Goal: Use online tool/utility: Utilize a website feature to perform a specific function

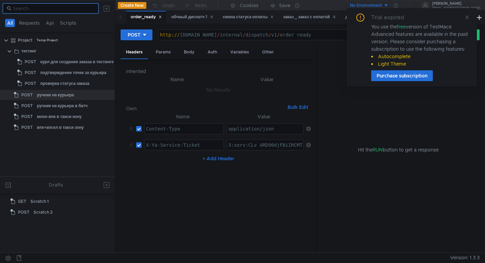
click at [68, 8] on input at bounding box center [54, 8] width 82 height 7
click at [32, 26] on button "Requests" at bounding box center [29, 23] width 25 height 8
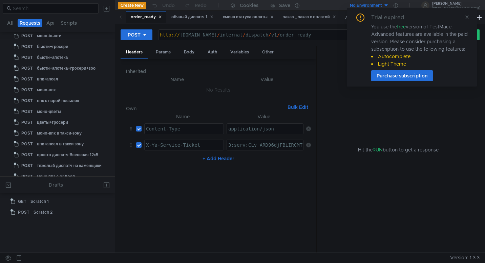
scroll to position [629, 0]
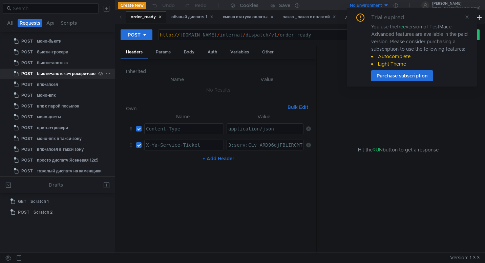
click at [84, 77] on div "бьюти+апотека+гросери+зоо" at bounding box center [66, 74] width 59 height 10
click at [466, 18] on icon at bounding box center [467, 17] width 5 height 5
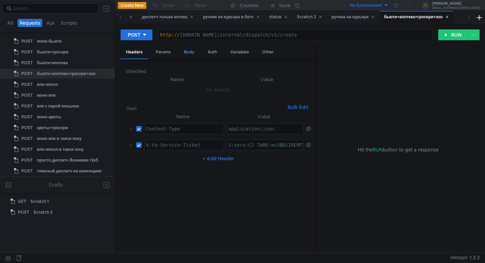
click at [195, 54] on div "Body" at bounding box center [188, 52] width 21 height 13
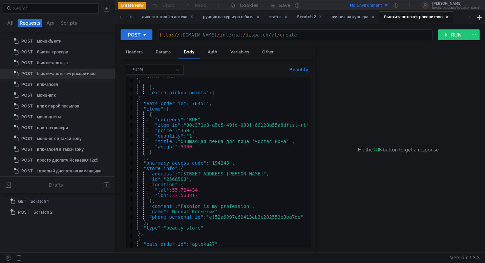
scroll to position [0, 3]
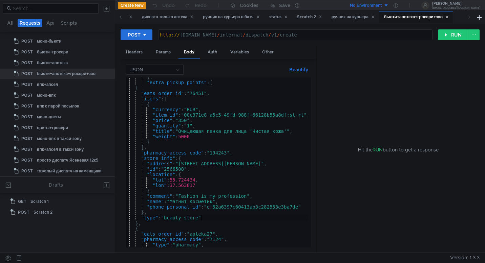
type textarea ""type": "beauty_store""
drag, startPoint x: 201, startPoint y: 220, endPoint x: 167, endPoint y: 218, distance: 34.9
click at [167, 218] on div "] , "extra_pickup_points" : [ { "eats_order_id" : "76451" , "items" : [ { "curr…" at bounding box center [224, 164] width 202 height 178
click at [62, 119] on div "моно-цветы" at bounding box center [66, 117] width 59 height 10
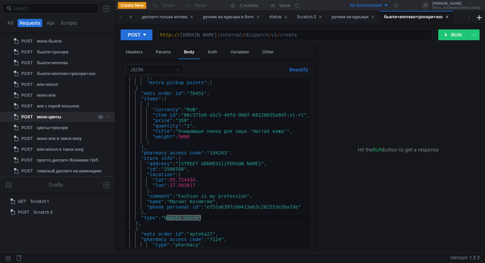
click at [62, 119] on div "моно-цветы" at bounding box center [66, 117] width 59 height 10
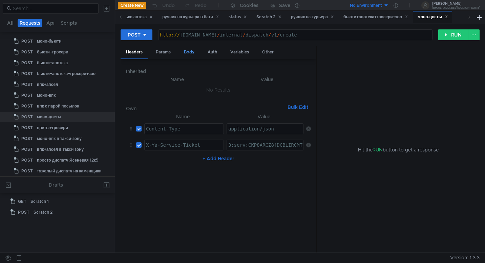
click at [190, 49] on div "Body" at bounding box center [188, 52] width 21 height 13
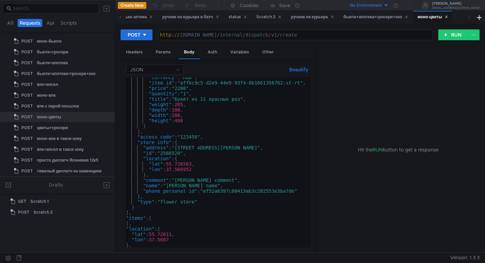
scroll to position [0, 7]
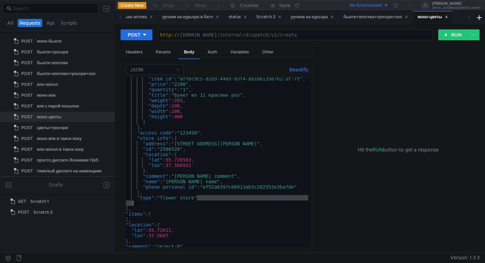
drag, startPoint x: 197, startPoint y: 199, endPoint x: 163, endPoint y: 201, distance: 34.3
click at [163, 201] on div ""item_id" : "affbc9c5-d2e9-44e9-93f4-8b1661356762:st-rt" , "price" : "2200" , "…" at bounding box center [385, 165] width 532 height 178
drag, startPoint x: 163, startPoint y: 198, endPoint x: 195, endPoint y: 199, distance: 32.5
click at [195, 199] on div ""item_id" : "affbc9c5-d2e9-44e9-93f4-8b1661356762:st-rt" , "price" : "2200" , "…" at bounding box center [385, 165] width 532 height 178
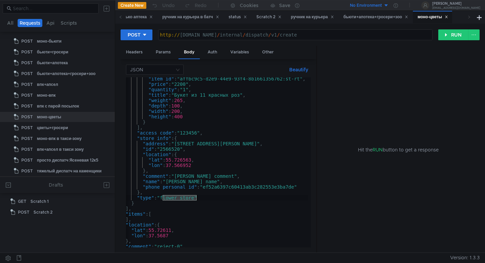
type textarea ""type": "flower_store""
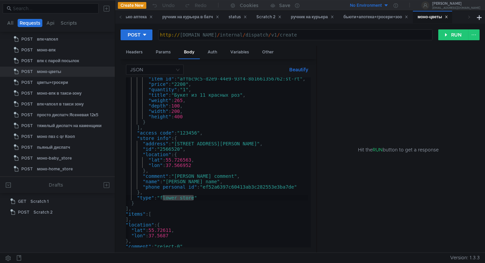
scroll to position [681, 0]
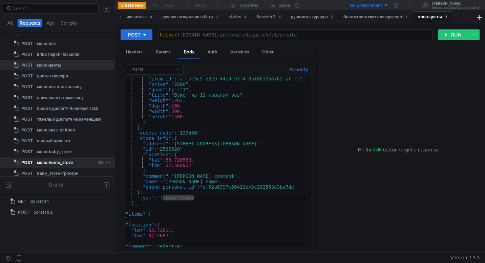
click at [52, 164] on div "моно-home_store" at bounding box center [55, 163] width 36 height 10
click at [52, 190] on div "моно-baby_store точно на такси" at bounding box center [69, 195] width 65 height 10
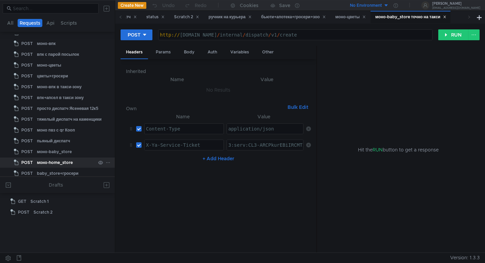
scroll to position [717, 0]
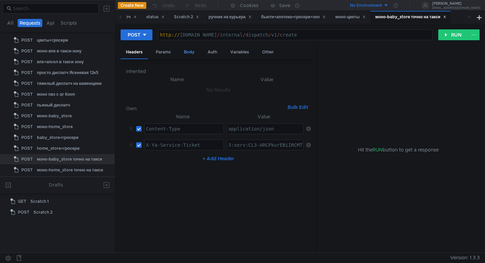
click at [187, 54] on div "Body" at bounding box center [188, 52] width 21 height 13
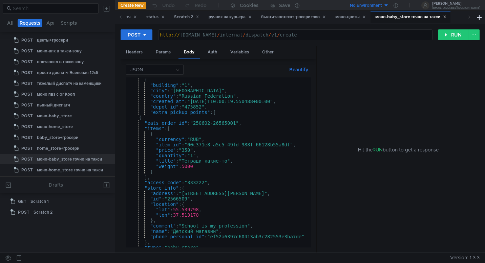
scroll to position [0, 3]
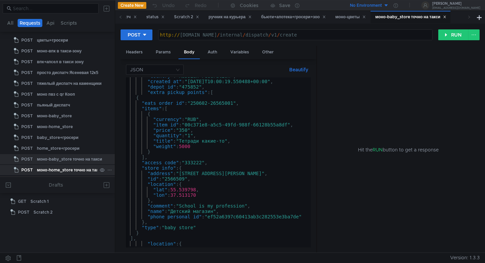
click at [87, 173] on div "моно-home_store точно на такси" at bounding box center [70, 170] width 66 height 10
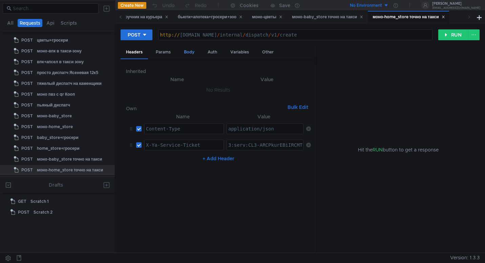
click at [196, 52] on div "Body" at bounding box center [188, 52] width 21 height 13
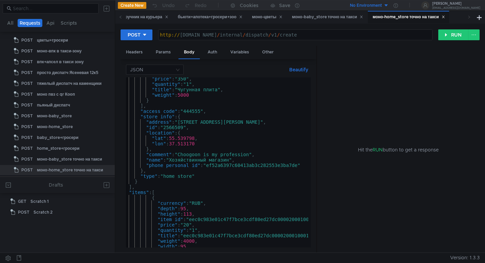
scroll to position [0, 3]
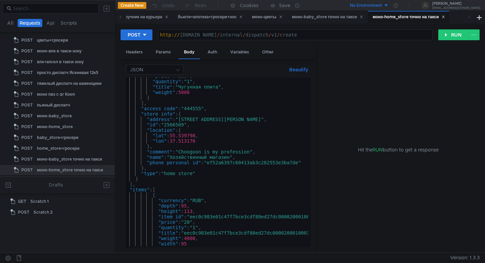
type textarea ""type": "home_store""
drag, startPoint x: 195, startPoint y: 174, endPoint x: 166, endPoint y: 173, distance: 29.5
click at [166, 173] on div ""price" : "350" , "quantity" : "1" , "title" : "Чугунная плита" , "weight" : 50…" at bounding box center [224, 162] width 202 height 178
click at [355, 17] on div "моно-baby_store точно на такси" at bounding box center [327, 17] width 71 height 7
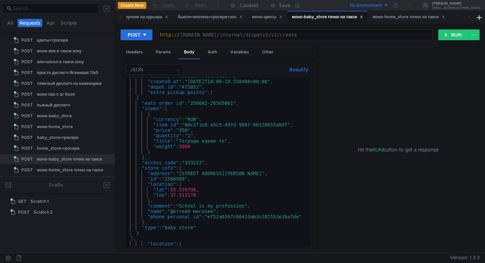
type textarea ""type": "baby_store""
drag, startPoint x: 196, startPoint y: 228, endPoint x: 167, endPoint y: 226, distance: 28.5
click at [167, 226] on div ""country" : "Russian Federation" , "created_at" : "2025-08-11T10:00:19.550488+0…" at bounding box center [215, 162] width 185 height 178
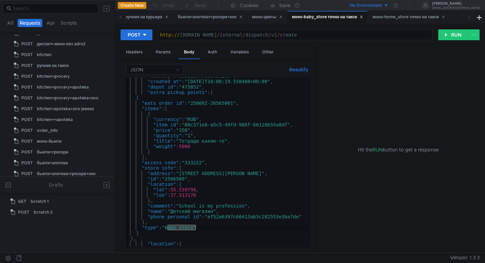
scroll to position [528, 0]
click at [47, 55] on div "kitchen" at bounding box center [44, 55] width 15 height 10
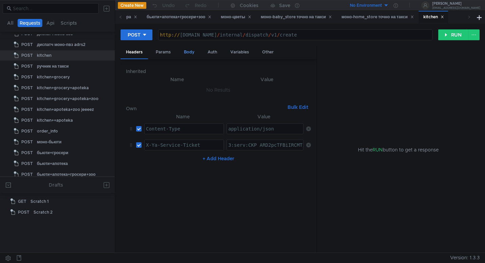
click at [180, 50] on div "Body" at bounding box center [188, 52] width 21 height 13
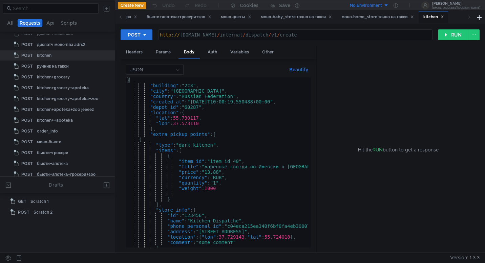
type textarea ""type": "dark_kitchen","
drag, startPoint x: 216, startPoint y: 147, endPoint x: 181, endPoint y: 148, distance: 34.9
click at [181, 148] on div "{ "building" : "2c3" , "city" : "Moscow" , "country" : "Russian Federation" , "…" at bounding box center [227, 168] width 202 height 181
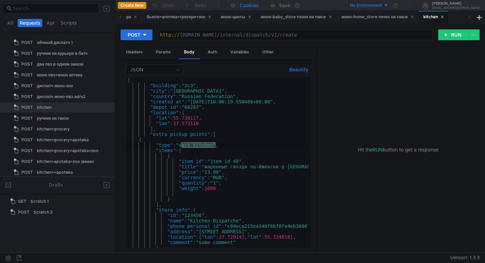
scroll to position [472, 0]
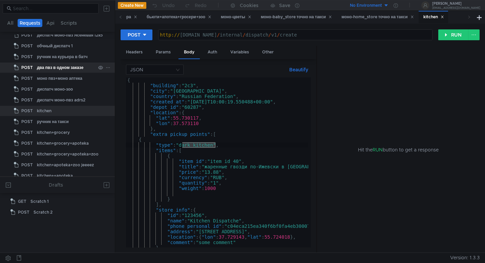
click at [80, 66] on div "два пвз в одном заказе" at bounding box center [60, 68] width 46 height 10
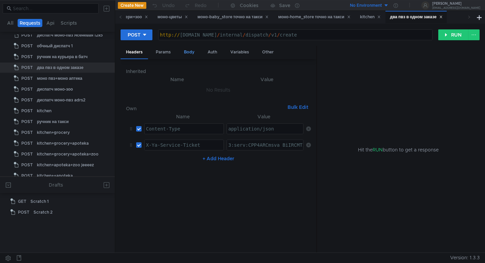
click at [189, 53] on div "Body" at bounding box center [188, 52] width 21 height 13
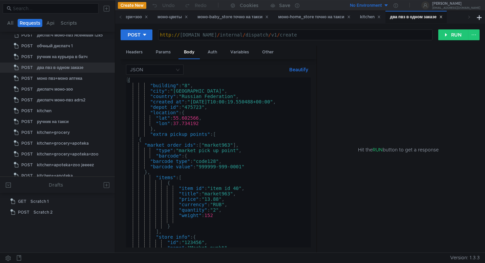
type textarea ""type": "market_pick_up_point","
drag, startPoint x: 239, startPoint y: 153, endPoint x: 182, endPoint y: 151, distance: 57.3
click at [182, 151] on div "{ "building" : "8" , "city" : "Moscow" , "country" : "Russian Federation" , "cr…" at bounding box center [346, 168] width 441 height 181
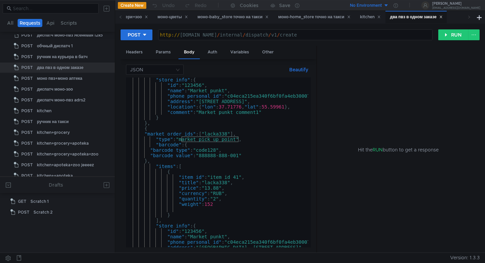
scroll to position [158, 0]
click at [188, 18] on icon at bounding box center [186, 16] width 3 height 3
click at [228, 17] on icon at bounding box center [227, 17] width 2 height 2
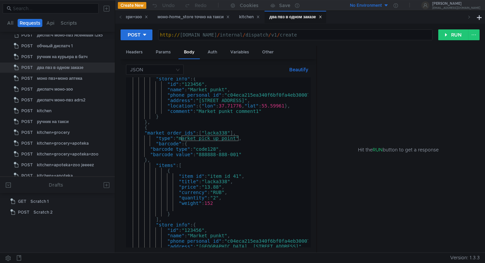
click at [230, 17] on icon at bounding box center [227, 16] width 3 height 3
click at [240, 18] on icon at bounding box center [238, 16] width 3 height 3
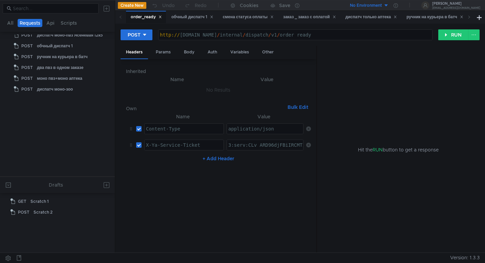
scroll to position [180, 0]
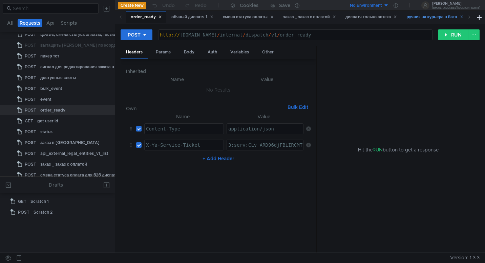
click at [449, 16] on div "ручник на курьера в батч" at bounding box center [434, 17] width 57 height 7
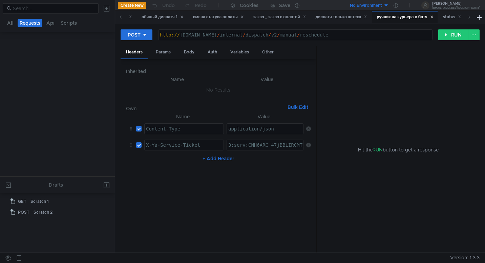
scroll to position [418, 0]
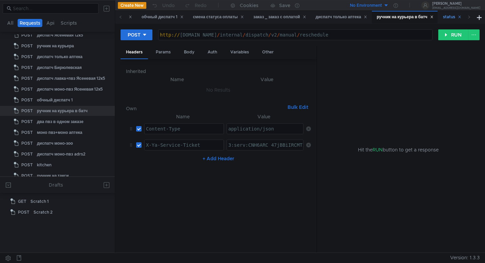
click at [458, 16] on div "status" at bounding box center [452, 17] width 18 height 7
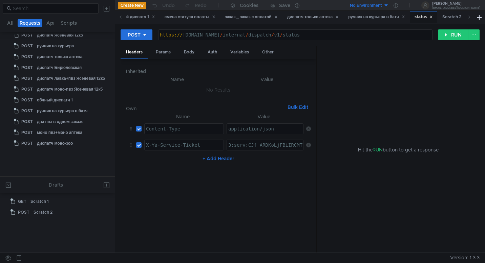
scroll to position [201, 0]
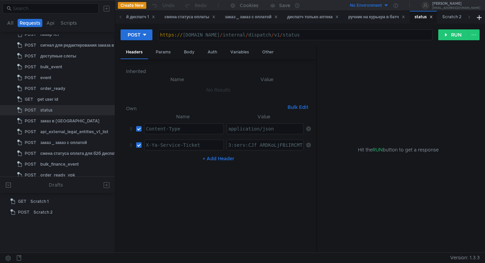
click at [433, 17] on icon at bounding box center [430, 16] width 3 height 3
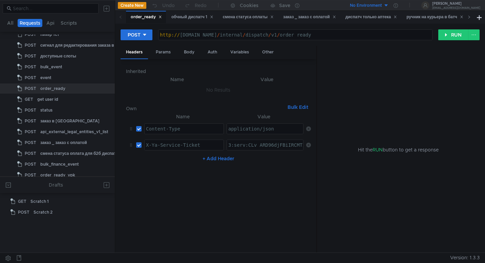
click at [469, 16] on icon at bounding box center [469, 17] width 2 height 3
click at [464, 16] on span at bounding box center [469, 17] width 11 height 13
click at [417, 17] on div "бьюти+апотека+гросери+зоо" at bounding box center [386, 17] width 65 height 7
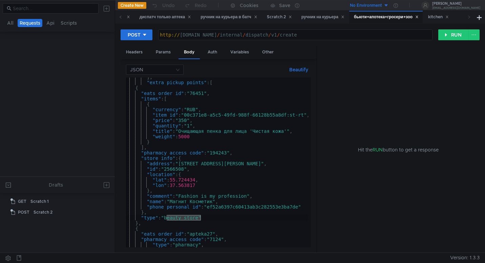
scroll to position [592, 0]
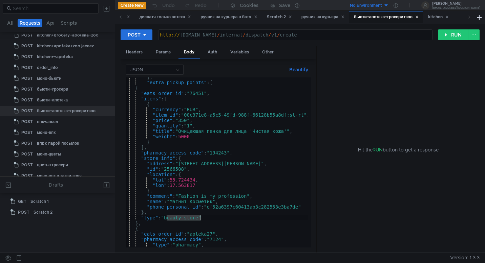
click at [419, 16] on icon at bounding box center [416, 16] width 3 height 3
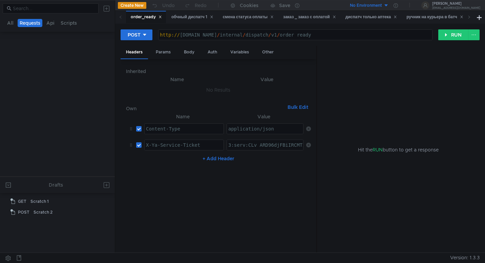
scroll to position [180, 0]
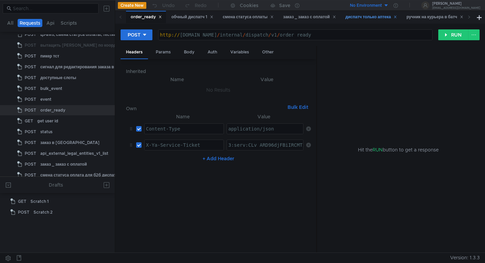
click at [397, 17] on icon at bounding box center [395, 16] width 3 height 3
click at [402, 16] on div "ручник на курьера в батч" at bounding box center [373, 17] width 57 height 7
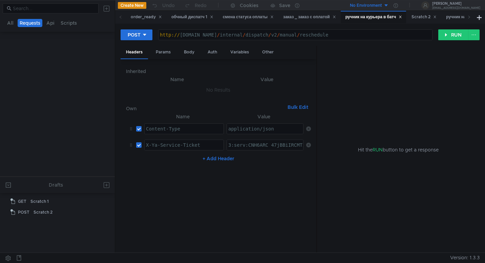
scroll to position [418, 0]
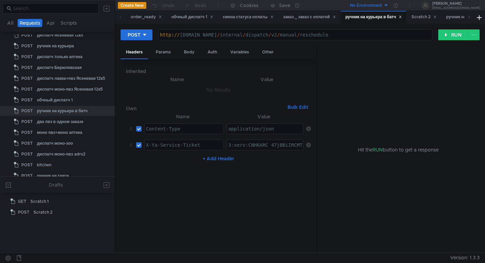
click at [402, 16] on icon at bounding box center [400, 17] width 2 height 2
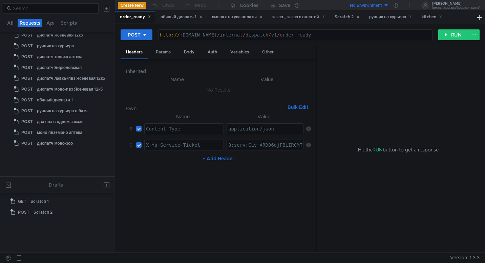
scroll to position [180, 0]
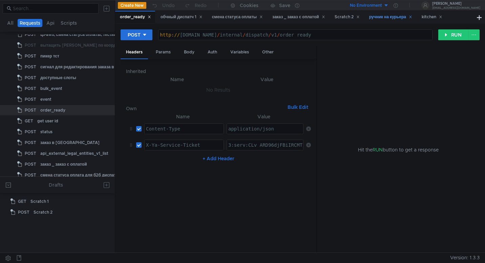
click at [412, 18] on div "ручник на курьера" at bounding box center [390, 17] width 43 height 7
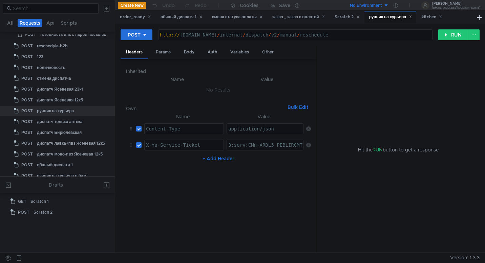
click at [412, 17] on icon at bounding box center [410, 16] width 3 height 3
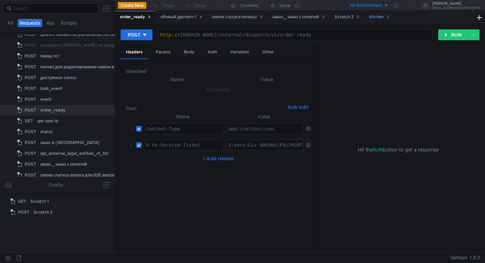
click at [390, 17] on icon at bounding box center [387, 16] width 3 height 3
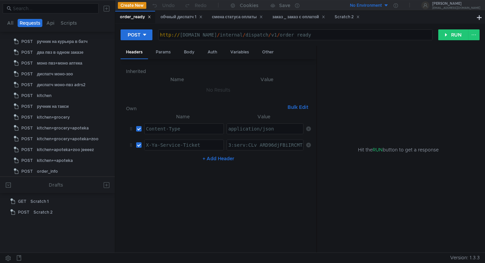
scroll to position [488, 0]
click at [82, 99] on div "kitchen" at bounding box center [66, 95] width 59 height 10
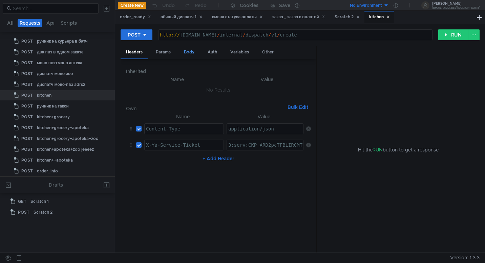
click at [197, 53] on div "Body" at bounding box center [188, 52] width 21 height 13
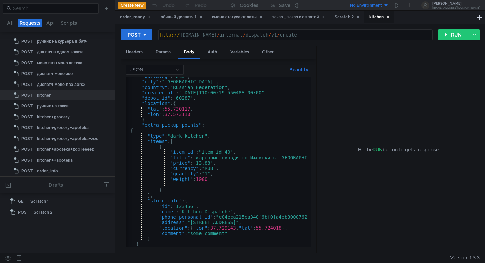
scroll to position [0, 0]
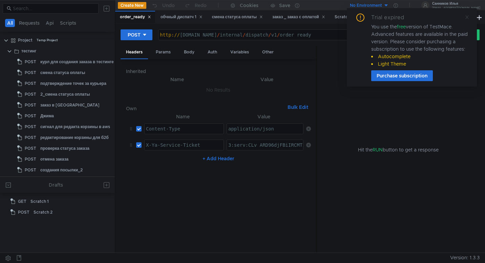
click at [469, 17] on icon at bounding box center [467, 17] width 5 height 5
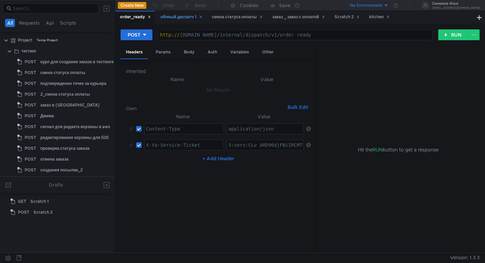
click at [182, 19] on div "обчный диспатч 1" at bounding box center [182, 17] width 42 height 7
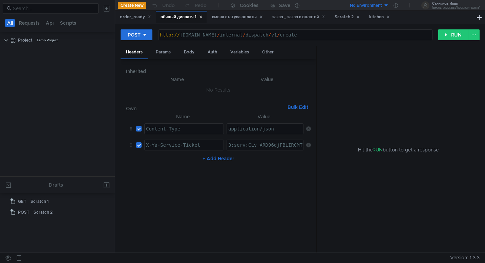
scroll to position [407, 0]
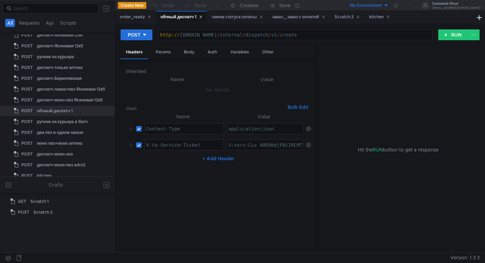
type textarea "3:serv:CLv_ARD96djFBiIRCMTzehCq33sg7cGxkaXU_gE:AsxHU11AiVVWc1guXX9YY6AIhgaM5NnW…"
paste textarea "3:serv:CM3_ARCKnOjFBiIRCMTzehCq33sg7cGxkaXU_gE:HWIf8svx8mcbThTys3NRWhODqmEJQbLs…"
type textarea "3:serv:CM3_ARCKnOjFBiIRCMTzehCq33sg7cGxkaXU_gE:HWIf8svx8mcbThTys3NRWhODqmEJQbLs…"
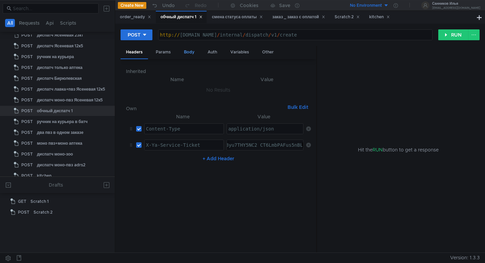
click at [186, 51] on div "Body" at bounding box center [188, 52] width 21 height 13
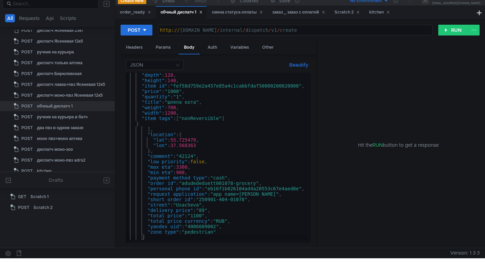
scroll to position [2, 0]
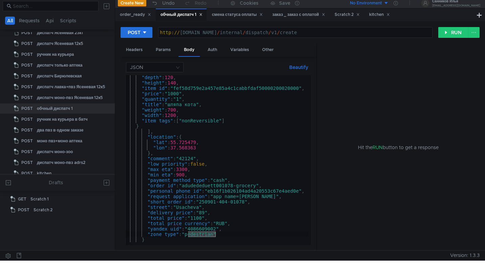
drag, startPoint x: 216, startPoint y: 236, endPoint x: 187, endPoint y: 236, distance: 28.8
click at [187, 236] on div ""depth" : 120 , "height" : 140 , "item_id" : "fef58d759e2a457e85a4c1cabbfdaf500…" at bounding box center [215, 164] width 185 height 178
click at [236, 187] on div ""depth" : 120 , "height" : 140 , "item_id" : "fef58d759e2a457e85a4c1cabbfdaf500…" at bounding box center [215, 164] width 185 height 178
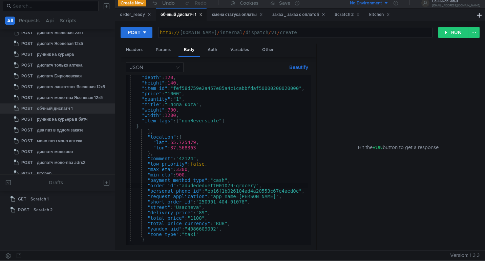
click at [247, 202] on div ""depth" : 120 , "height" : 140 , "item_id" : "fef58d759e2a457e85a4c1cabbfdaf500…" at bounding box center [215, 164] width 185 height 178
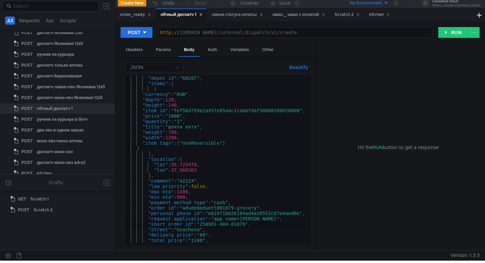
scroll to position [0, 0]
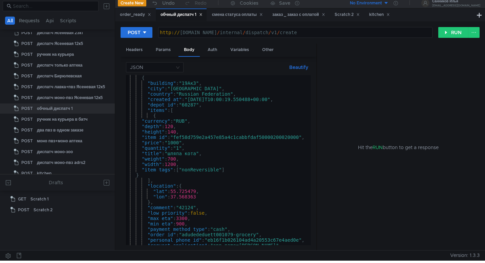
click at [217, 101] on div "{ "building" : "19Ак3" , "city" : "[GEOGRAPHIC_DATA]" , "country" : "Russian Fe…" at bounding box center [215, 164] width 185 height 178
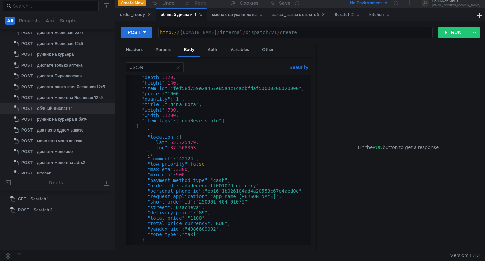
click at [218, 203] on div ""depth" : 120 , "height" : 140 , "item_id" : "fef58d759e2a457e85a4c1cabbfdaf500…" at bounding box center [215, 164] width 185 height 178
click at [457, 36] on button "RUN" at bounding box center [453, 32] width 30 height 11
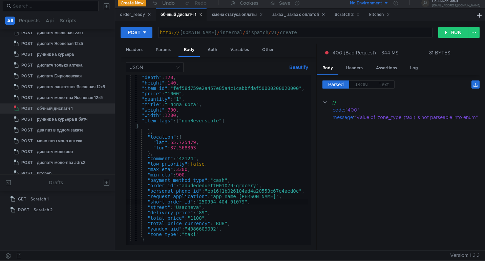
scroll to position [0, 5]
click at [198, 233] on div ""depth" : 120 , "height" : 140 , "item_id" : "fef58d759e2a457e85a4c1cabbfdaf500…" at bounding box center [215, 164] width 185 height 178
click at [187, 237] on div ""depth" : 120 , "height" : 140 , "item_id" : "fef58d759e2a457e85a4c1cabbfdaf500…" at bounding box center [215, 164] width 185 height 178
type textarea ""zone_type": "yandex_taxi""
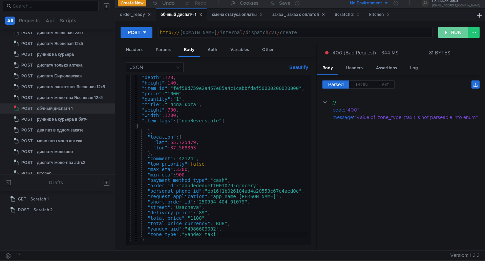
click at [454, 34] on button "RUN" at bounding box center [453, 32] width 30 height 11
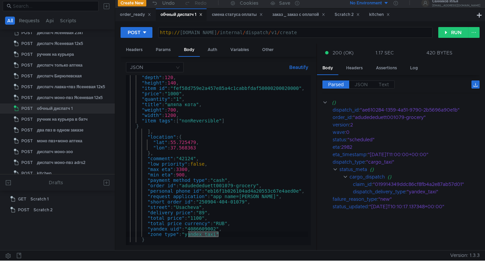
drag, startPoint x: 219, startPoint y: 235, endPoint x: 188, endPoint y: 236, distance: 31.5
click at [188, 236] on div ""depth" : 120 , "height" : 140 , "item_id" : "fef58d759e2a457e85a4c1cabbfdaf500…" at bounding box center [215, 164] width 185 height 178
drag, startPoint x: 459, startPoint y: 110, endPoint x: 363, endPoint y: 108, distance: 95.9
click at [363, 108] on div ""ae610284-1359-4a51-9790-2b5696a90e1b"" at bounding box center [416, 109] width 112 height 7
copy div "ae610284-1359-4a51-9790-2b5696a90e1b"
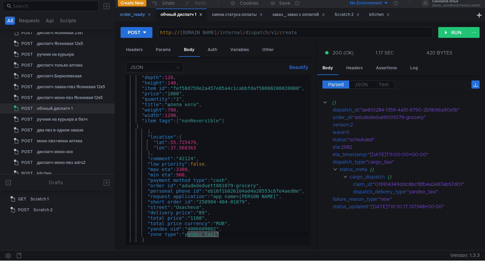
click at [126, 14] on div "order_ready" at bounding box center [135, 14] width 31 height 7
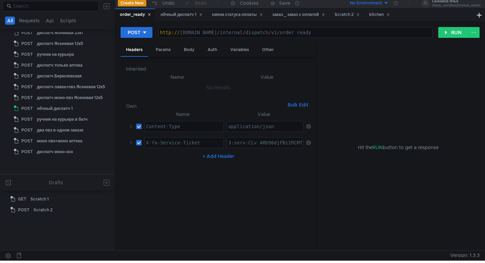
scroll to position [180, 0]
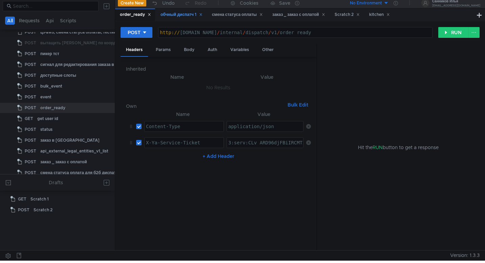
click at [177, 15] on div "обчный диспатч 1" at bounding box center [182, 14] width 42 height 7
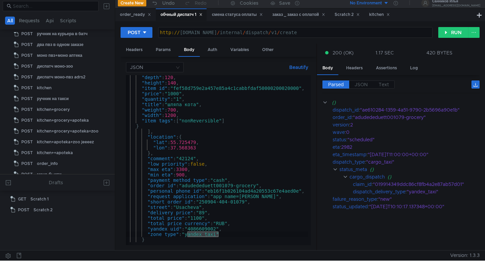
scroll to position [497, 0]
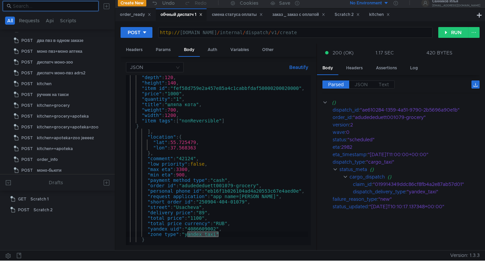
click at [62, 9] on input at bounding box center [54, 5] width 82 height 7
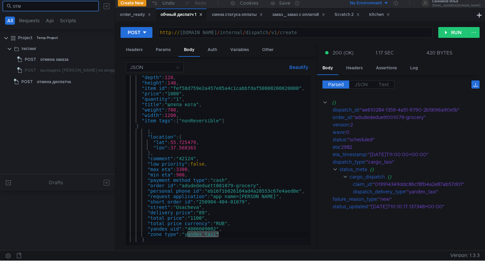
scroll to position [0, 0]
type input "отм"
click at [62, 81] on div "отмена диспатча" at bounding box center [54, 82] width 34 height 10
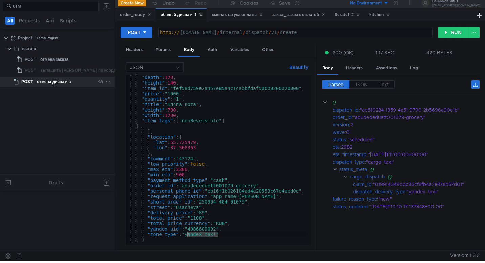
click at [62, 81] on div "отмена диспатча" at bounding box center [54, 82] width 34 height 10
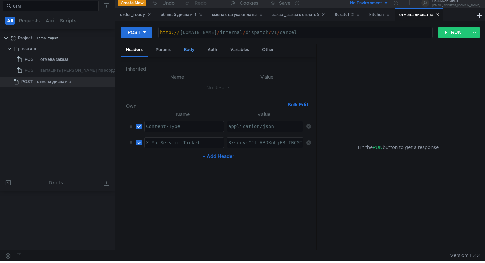
click at [194, 52] on div "Body" at bounding box center [188, 50] width 21 height 13
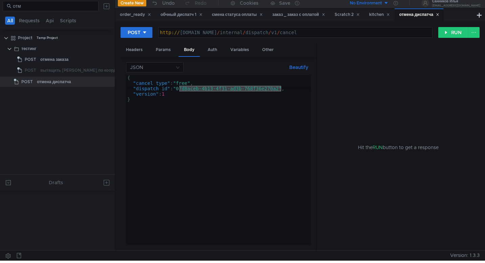
drag, startPoint x: 281, startPoint y: 89, endPoint x: 178, endPoint y: 90, distance: 102.6
click at [178, 90] on div "{ "cancel_type" : "free" , "dispatch_id" : "07d8aceb-4b13-4f31-ad3b-768f36e270a…" at bounding box center [218, 165] width 185 height 181
paste textarea "ae610284-1359-4a51-9790-2b5696a90e1b"
type textarea ""dispatch_id": "ae610284-1359-4a51-9790-2b5696a90e1b","
click at [189, 17] on div "обчный диспатч 1" at bounding box center [182, 14] width 42 height 7
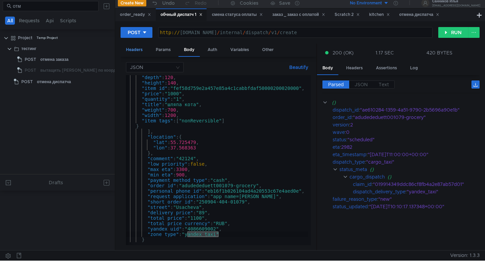
click at [135, 51] on div "Headers" at bounding box center [134, 50] width 27 height 13
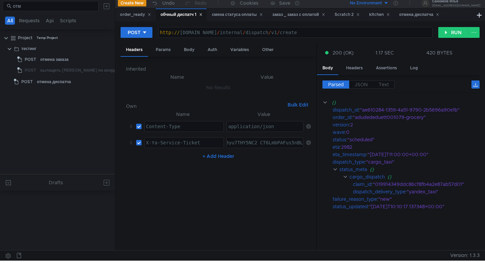
click at [410, 15] on div "отмена диспатча" at bounding box center [419, 14] width 40 height 7
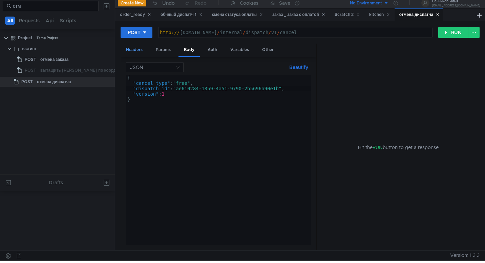
click at [140, 49] on div "Headers" at bounding box center [134, 50] width 27 height 13
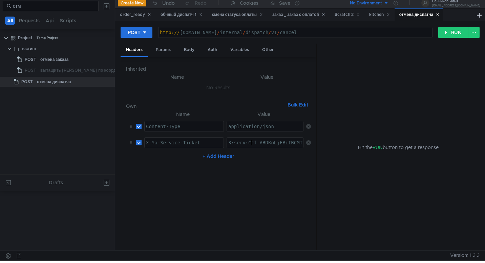
paste textarea "M3_ARCKnOjFBiIRCMTzehCq33sg7cGxkaXU_gE:HWIf8svx8mcbThTys3NRWhODqmEJQbLsFnTBVwQU…"
type textarea "3:serv:CM3_ARCKnOjFBiIRCMTzehCq33sg7cGxkaXU_gE:HWIf8svx8mcbThTys3NRWhODqmEJQbLs…"
click at [452, 32] on button "RUN" at bounding box center [453, 32] width 30 height 11
click at [390, 13] on div "kitchen" at bounding box center [379, 14] width 21 height 7
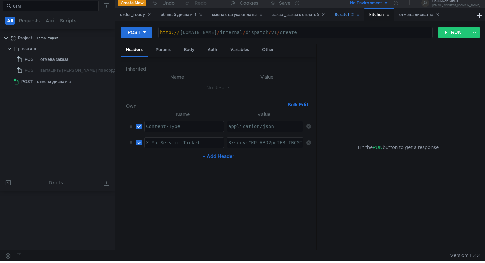
click at [360, 15] on icon at bounding box center [357, 14] width 3 height 3
click at [183, 16] on div "обчный диспатч 1" at bounding box center [182, 14] width 42 height 7
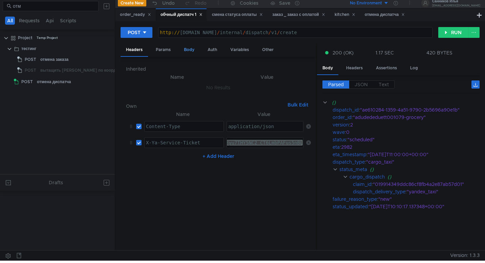
click at [184, 48] on div "Body" at bounding box center [188, 50] width 21 height 13
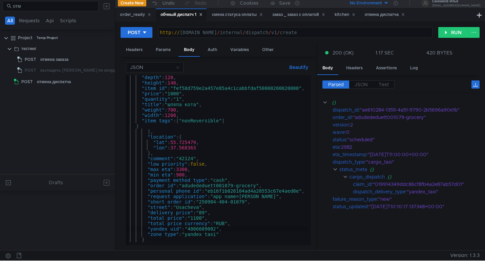
click at [216, 231] on div ""depth" : 120 , "height" : 140 , "item_id" : "fef58d759e2a457e85a4c1cabbfdaf500…" at bounding box center [215, 164] width 185 height 178
drag, startPoint x: 218, startPoint y: 235, endPoint x: 188, endPoint y: 236, distance: 30.8
click at [188, 236] on div ""depth" : 120 , "height" : 140 , "item_id" : "fef58d759e2a457e85a4c1cabbfdaf500…" at bounding box center [215, 164] width 185 height 178
type textarea ""zone_type": "yandex_taxi""
click at [76, 8] on input "отм" at bounding box center [54, 5] width 82 height 7
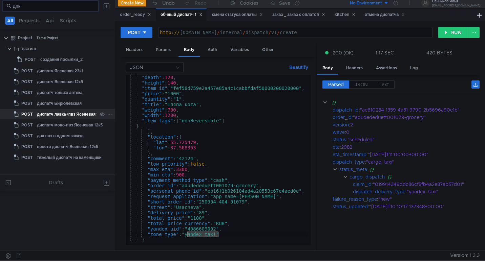
type input "дпк"
click at [79, 115] on div "диспатч лавка+пвз Ясеневая 12к5" at bounding box center [71, 114] width 68 height 10
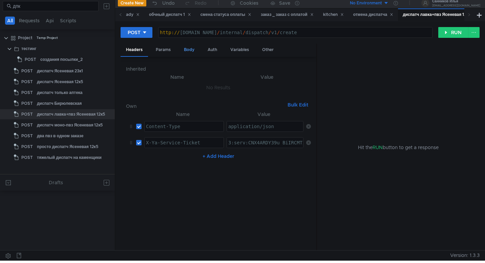
click at [194, 49] on div "Body" at bounding box center [188, 50] width 21 height 13
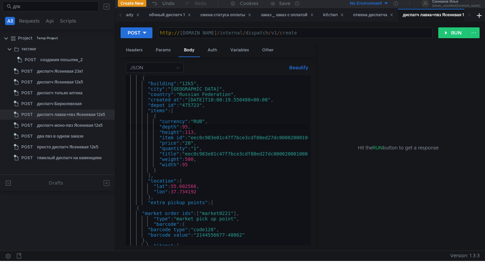
click at [238, 128] on div "{ "building" : "12k5" , "city" : "[GEOGRAPHIC_DATA]" , "country" : "Russian Fed…" at bounding box center [225, 165] width 202 height 178
type textarea "}"
